Goal: Transaction & Acquisition: Purchase product/service

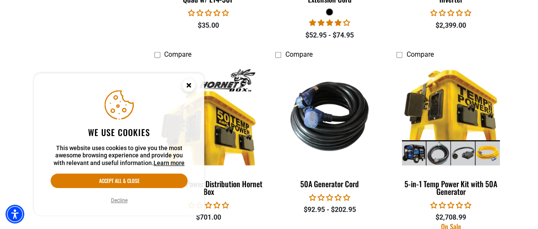
scroll to position [1234, 0]
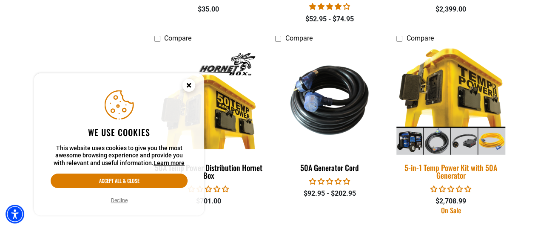
click at [464, 163] on div "5-in-1 Temp Power Kit with 50A Generator" at bounding box center [451, 170] width 109 height 15
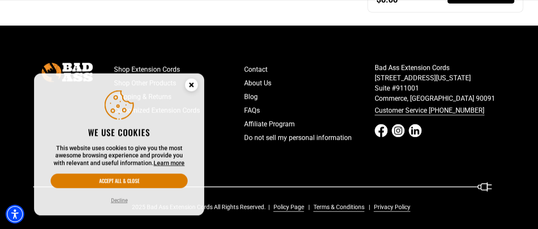
scroll to position [381, 0]
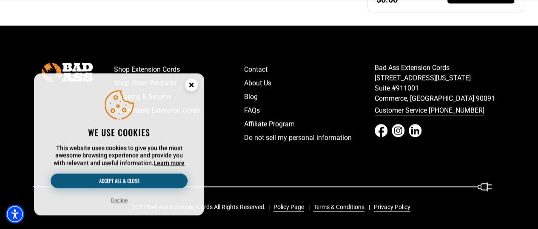
click at [137, 179] on button "Accept all & close" at bounding box center [119, 180] width 137 height 14
